Goal: Task Accomplishment & Management: Use online tool/utility

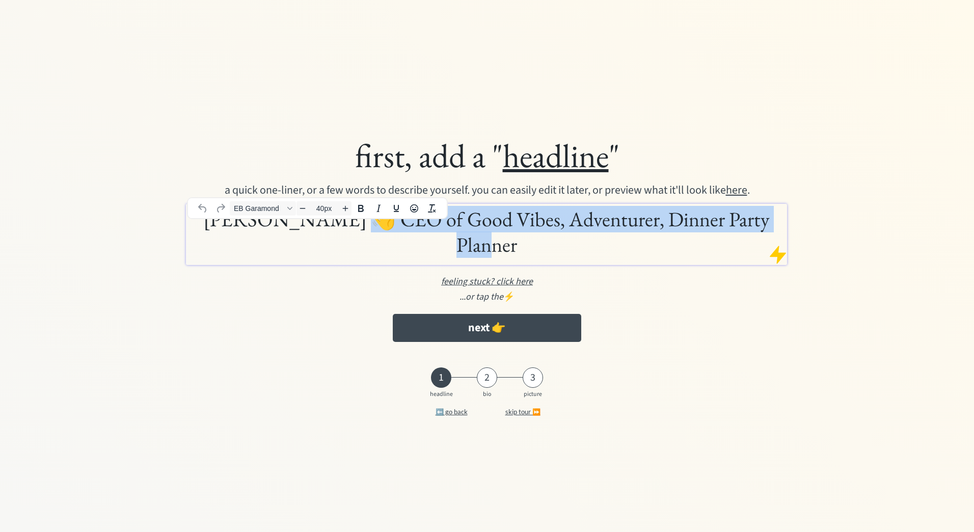
drag, startPoint x: 767, startPoint y: 230, endPoint x: 340, endPoint y: 248, distance: 427.3
click at [340, 248] on div "[PERSON_NAME] 👋 CEO of Good Vibes, Adventurer, Dinner Party Planner" at bounding box center [486, 234] width 601 height 61
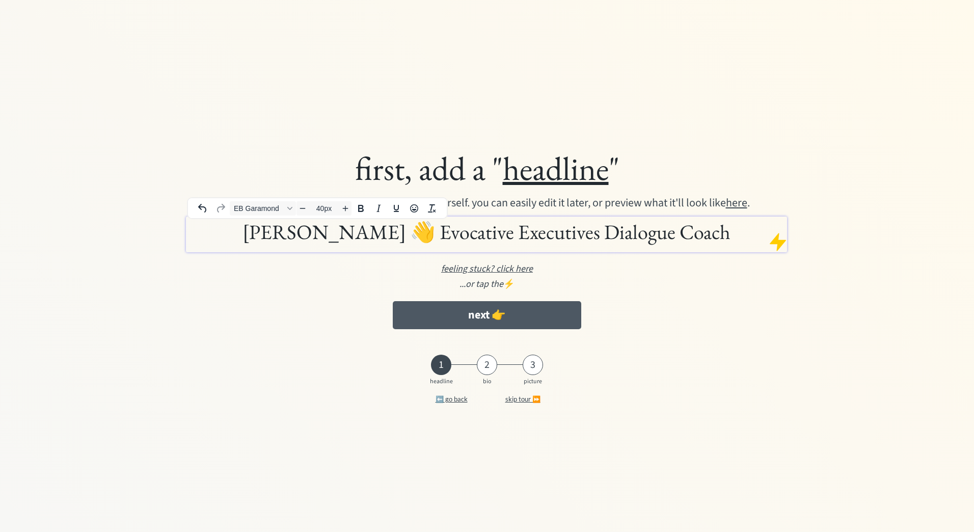
click at [494, 317] on button "next 👉" at bounding box center [487, 315] width 188 height 28
